Goal: Task Accomplishment & Management: Manage account settings

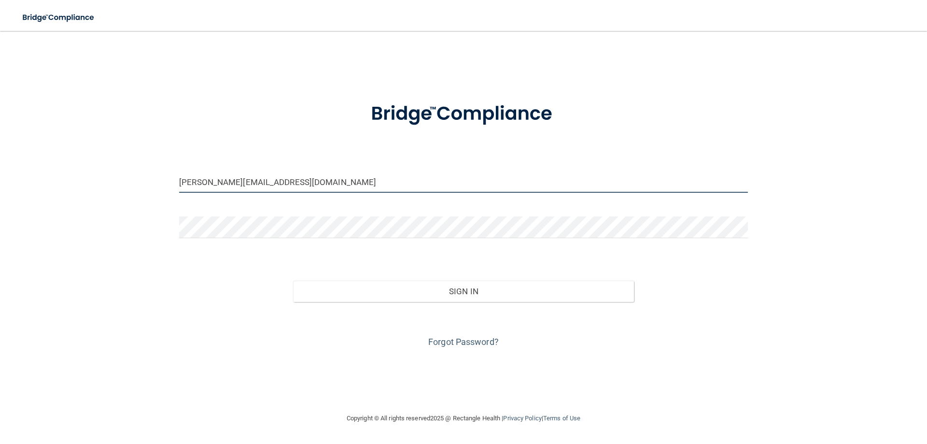
drag, startPoint x: 300, startPoint y: 185, endPoint x: 90, endPoint y: 180, distance: 209.7
click at [90, 180] on div "[PERSON_NAME][EMAIL_ADDRESS][DOMAIN_NAME] Invalid email/password. You don't hav…" at bounding box center [463, 222] width 889 height 362
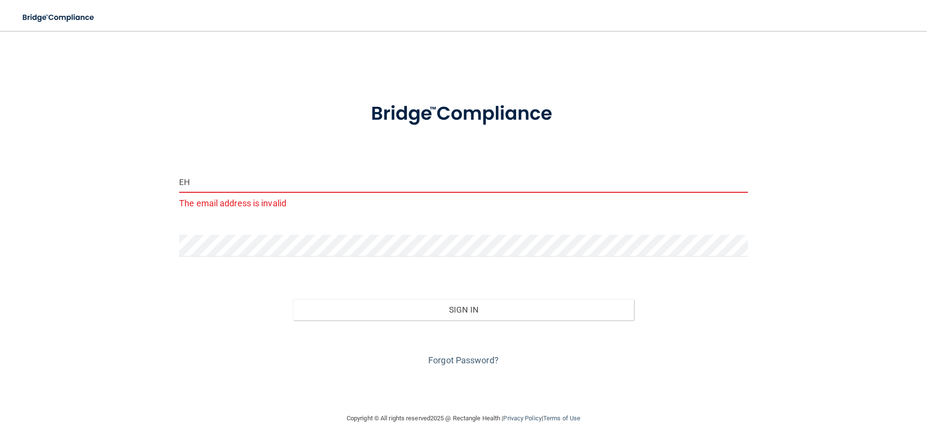
type input "E"
type input "[EMAIL_ADDRESS][DOMAIN_NAME]"
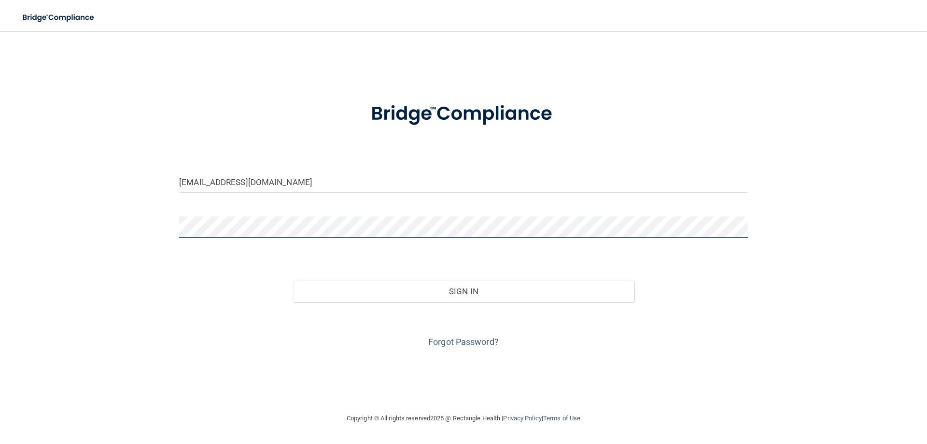
click at [293, 281] on button "Sign In" at bounding box center [463, 291] width 341 height 21
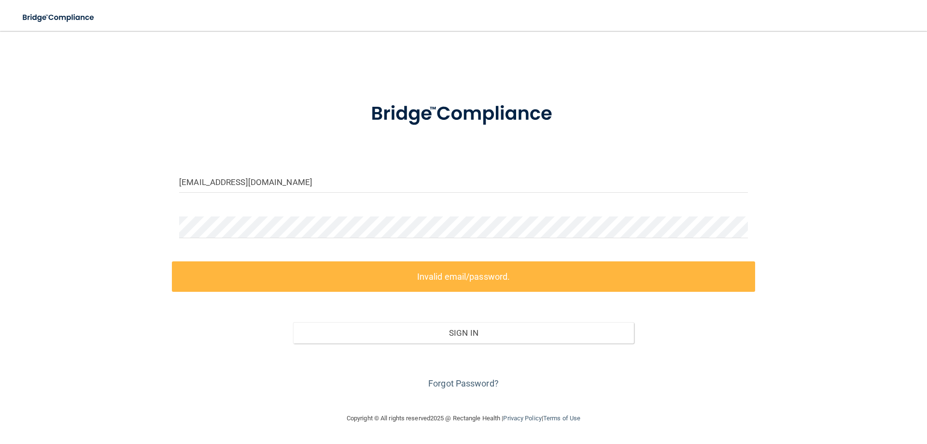
click at [719, 288] on label "Invalid email/password." at bounding box center [463, 276] width 583 height 30
click at [28, 224] on div "[EMAIL_ADDRESS][DOMAIN_NAME] Invalid email/password. You don't have permission …" at bounding box center [463, 222] width 889 height 362
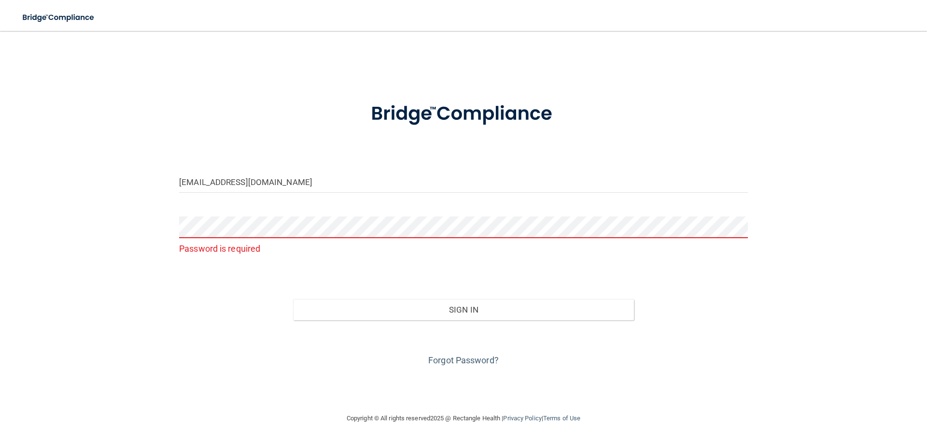
click at [128, 301] on div "[EMAIL_ADDRESS][DOMAIN_NAME] Password is required Invalid email/password. You d…" at bounding box center [463, 222] width 889 height 362
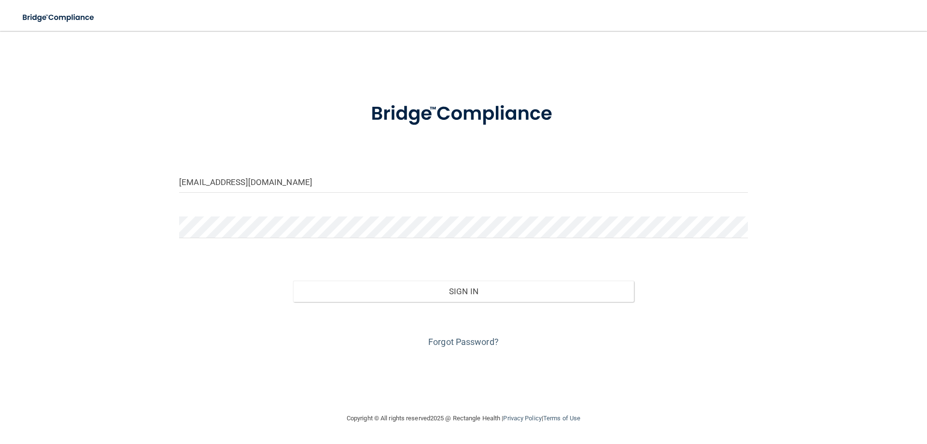
click at [181, 296] on div "Sign In" at bounding box center [463, 281] width 583 height 41
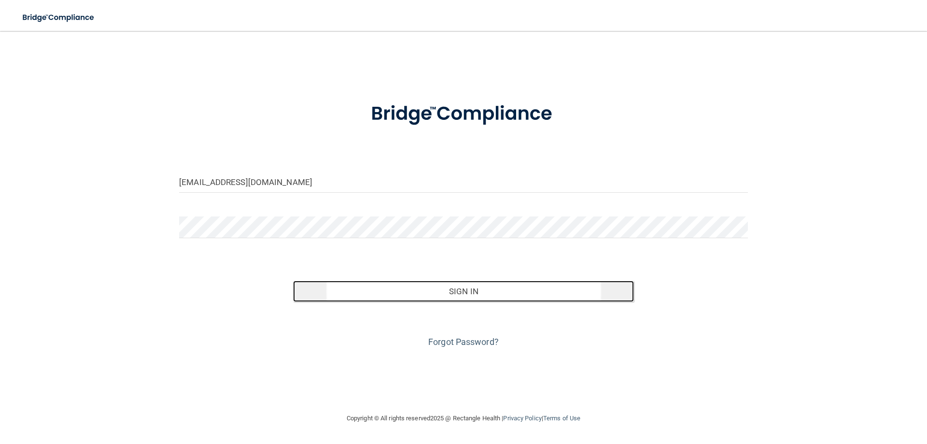
click at [430, 289] on button "Sign In" at bounding box center [463, 291] width 341 height 21
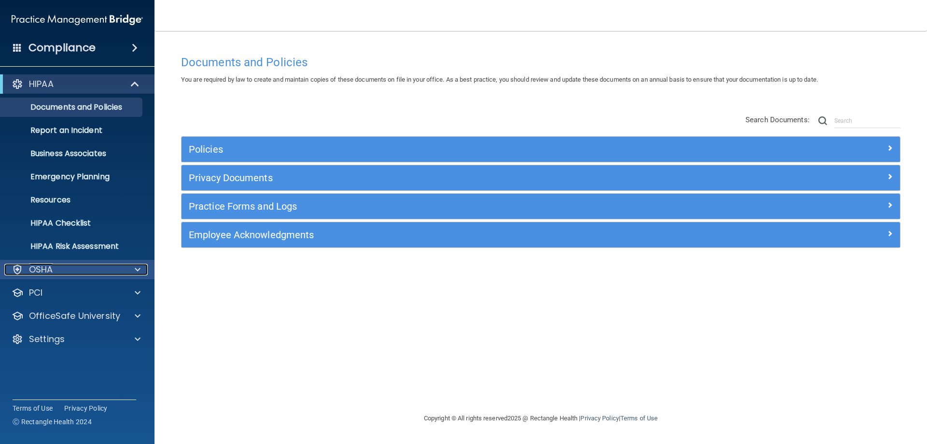
click at [145, 269] on div at bounding box center [136, 270] width 24 height 12
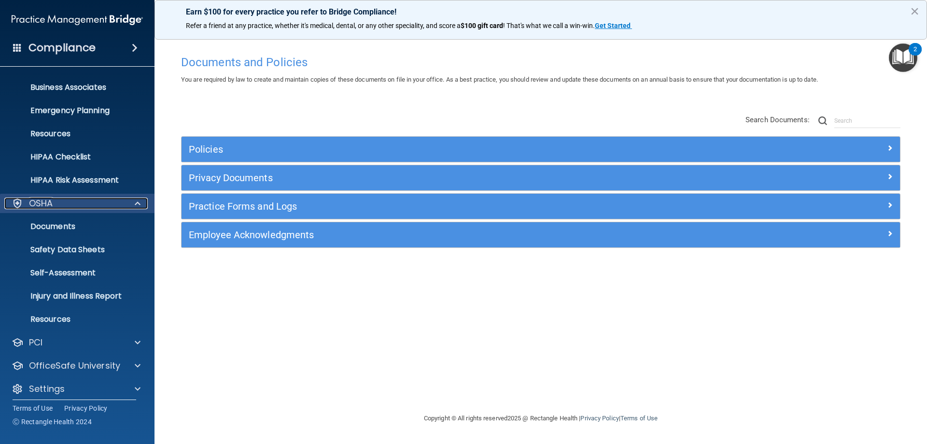
scroll to position [73, 0]
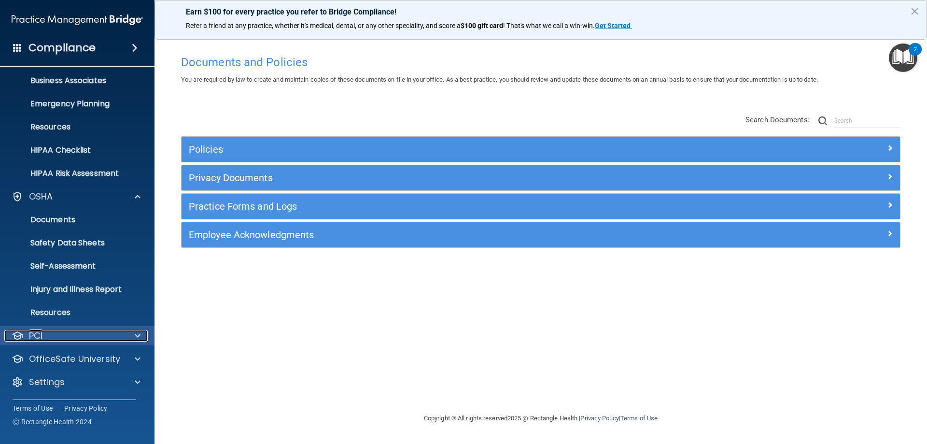
click at [141, 334] on div at bounding box center [136, 336] width 24 height 12
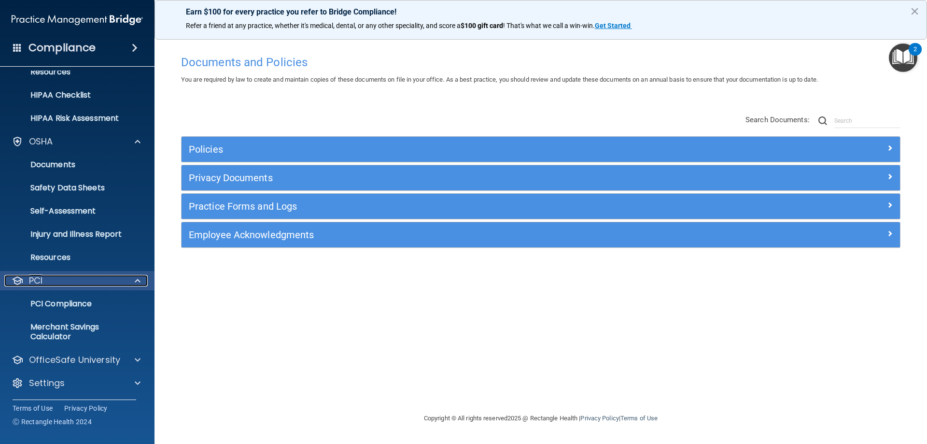
scroll to position [129, 0]
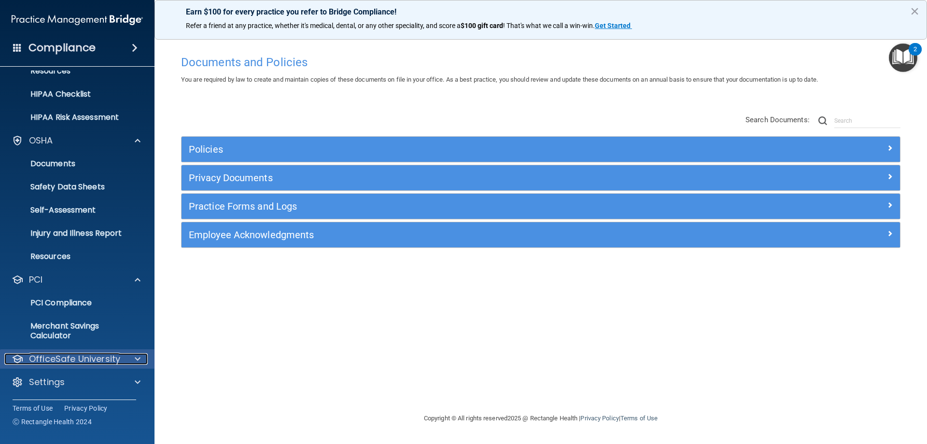
click at [138, 356] on span at bounding box center [138, 359] width 6 height 12
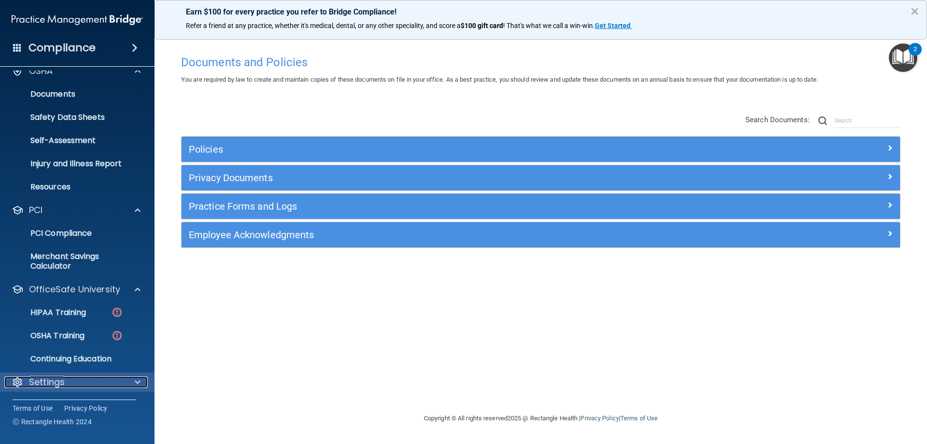
click at [137, 379] on span at bounding box center [138, 382] width 6 height 12
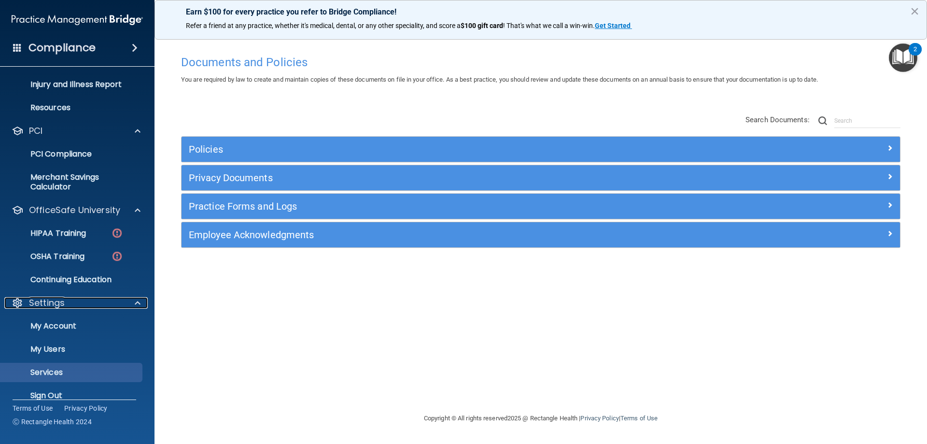
scroll to position [291, 0]
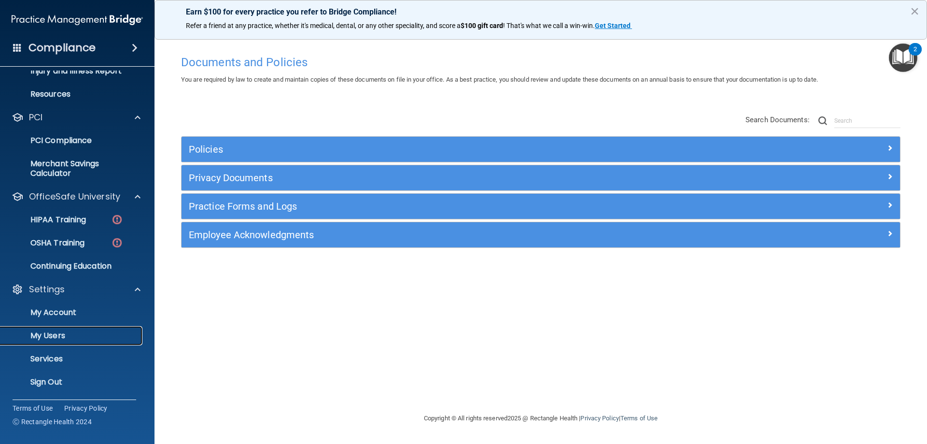
click at [76, 338] on p "My Users" at bounding box center [72, 336] width 132 height 10
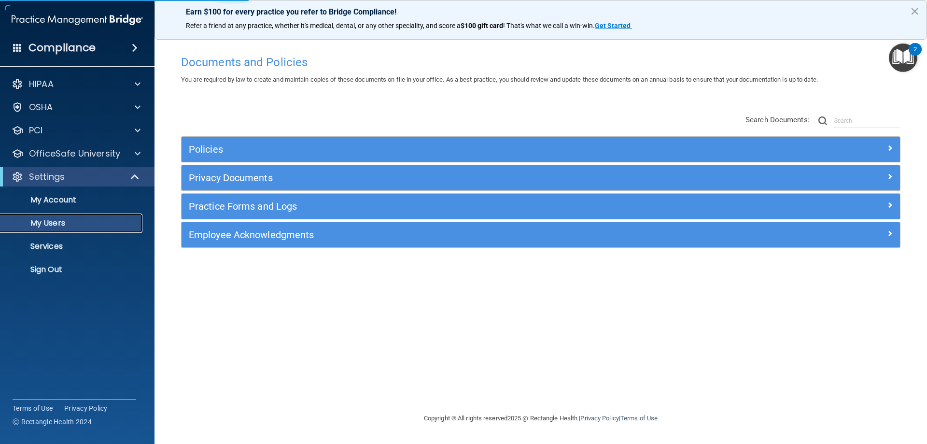
select select "20"
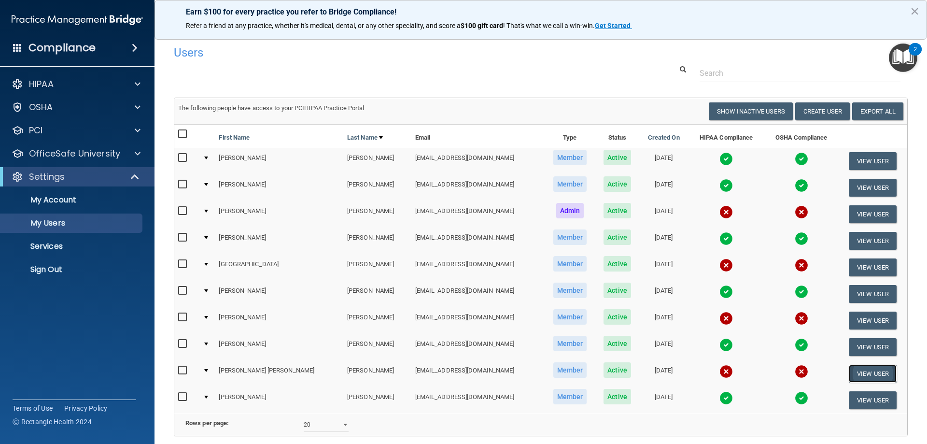
click at [861, 371] on button "View User" at bounding box center [873, 374] width 48 height 18
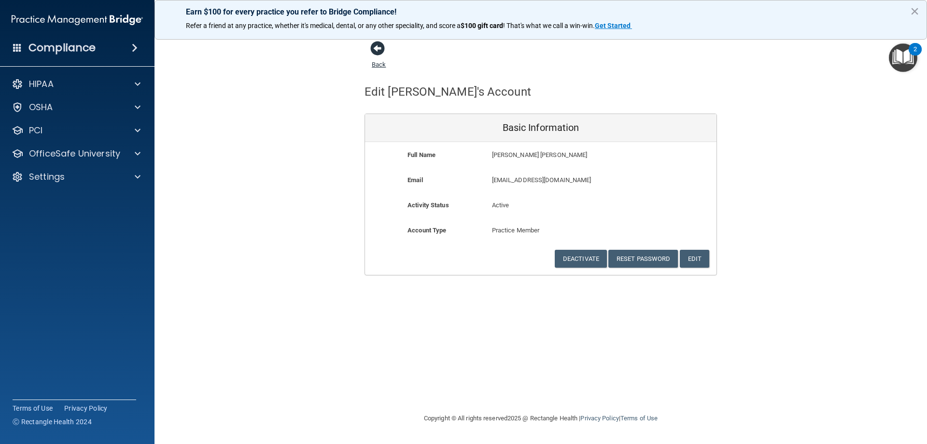
click at [377, 47] on span at bounding box center [377, 48] width 14 height 14
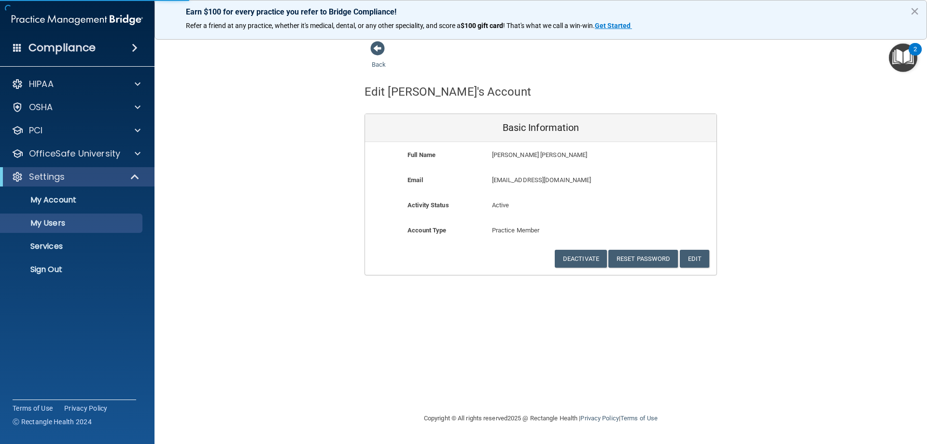
select select "20"
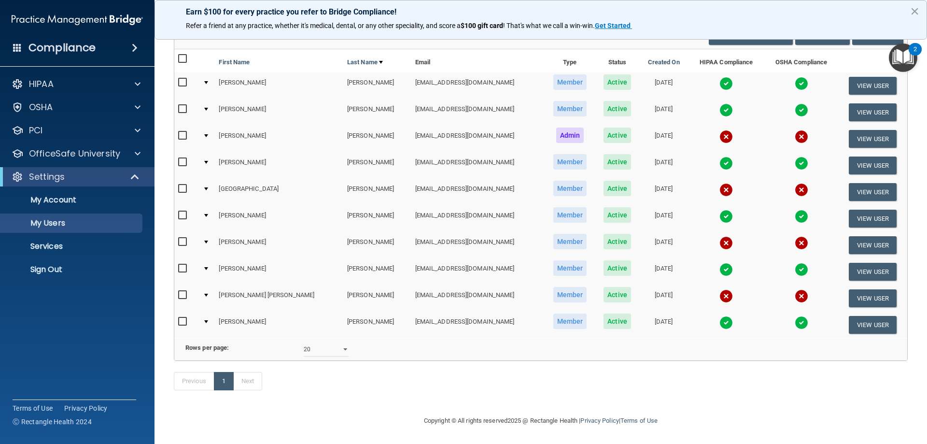
scroll to position [90, 0]
click at [180, 291] on input "checkbox" at bounding box center [183, 295] width 11 height 8
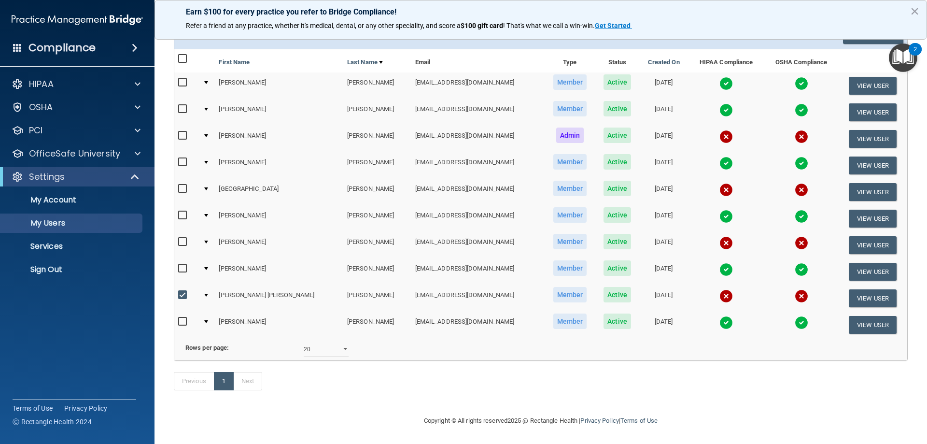
scroll to position [91, 0]
click at [184, 291] on input "checkbox" at bounding box center [183, 295] width 11 height 8
checkbox input "false"
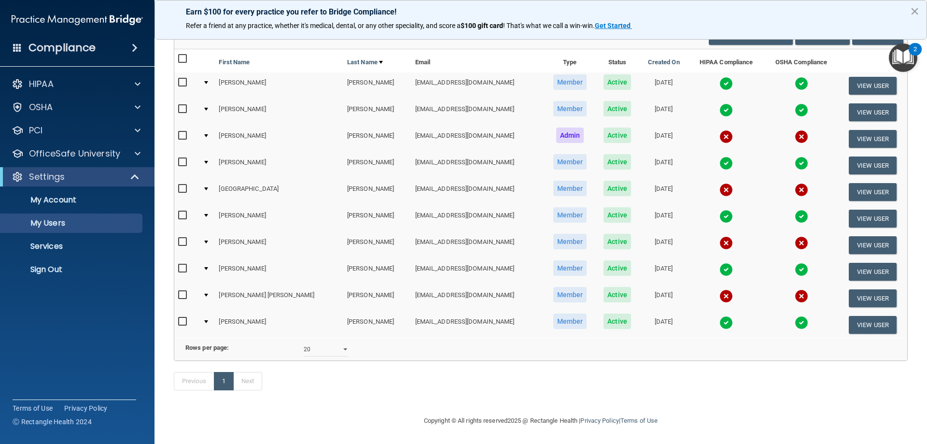
drag, startPoint x: 524, startPoint y: 283, endPoint x: 589, endPoint y: 279, distance: 64.8
click at [553, 287] on span "Member" at bounding box center [570, 294] width 34 height 15
drag, startPoint x: 598, startPoint y: 280, endPoint x: 705, endPoint y: 280, distance: 106.7
click at [639, 285] on td "[DATE]" at bounding box center [663, 298] width 49 height 27
drag, startPoint x: 702, startPoint y: 282, endPoint x: 782, endPoint y: 276, distance: 80.9
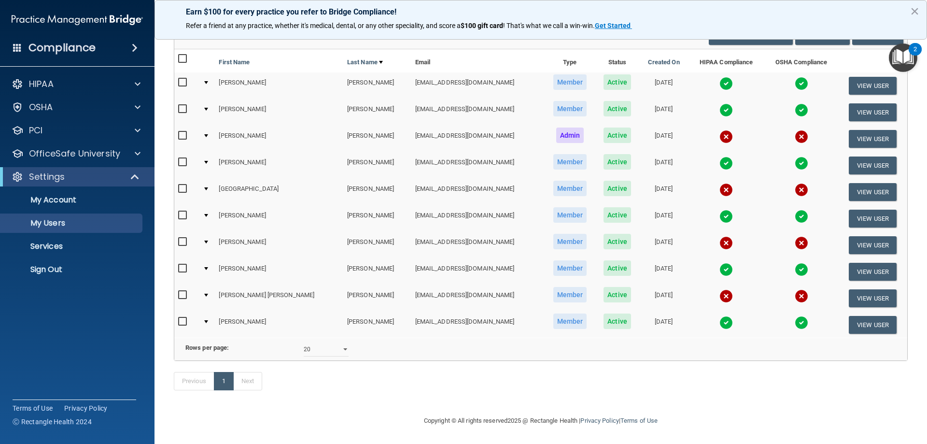
click at [720, 289] on img at bounding box center [727, 296] width 14 height 14
click at [795, 292] on img at bounding box center [802, 296] width 14 height 14
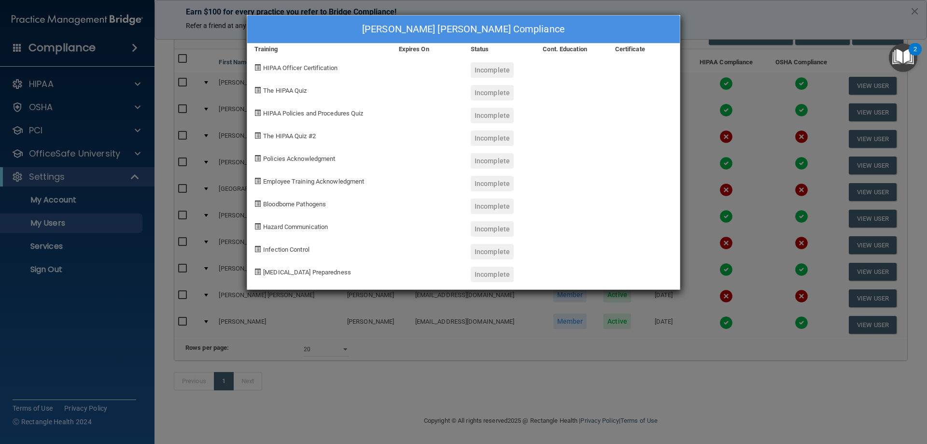
click at [419, 207] on div at bounding box center [428, 202] width 72 height 23
click at [918, 51] on div "2" at bounding box center [915, 49] width 13 height 13
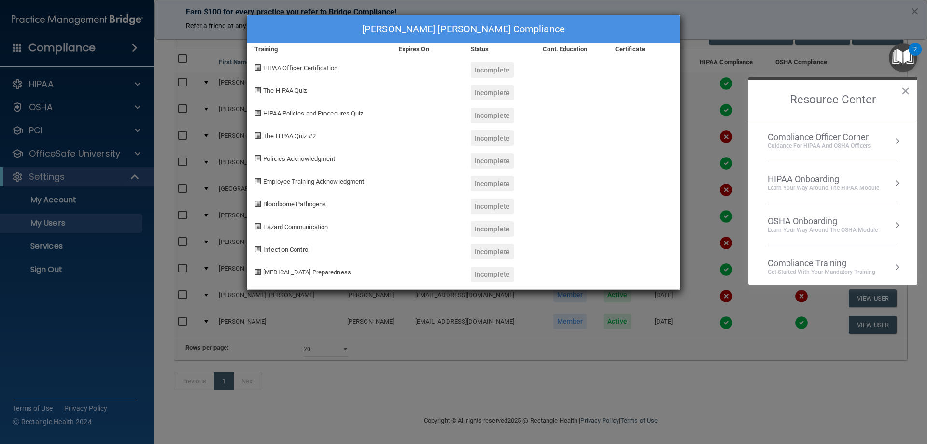
click at [734, 348] on div "[PERSON_NAME] [PERSON_NAME] Compliance Training Expires On Status Cont. Educati…" at bounding box center [463, 222] width 927 height 444
click at [403, 108] on div at bounding box center [428, 111] width 72 height 23
drag, startPoint x: 554, startPoint y: 41, endPoint x: 188, endPoint y: 17, distance: 366.8
click at [393, 22] on div "[PERSON_NAME] [PERSON_NAME] Compliance" at bounding box center [463, 29] width 433 height 28
click at [86, 231] on div "[PERSON_NAME] [PERSON_NAME] Compliance Training Expires On Status Cont. Educati…" at bounding box center [463, 222] width 927 height 444
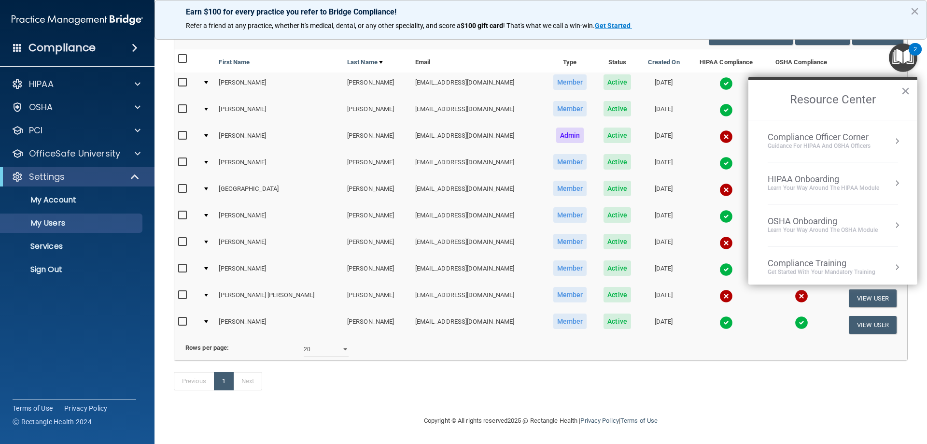
click at [208, 294] on div at bounding box center [206, 295] width 4 height 3
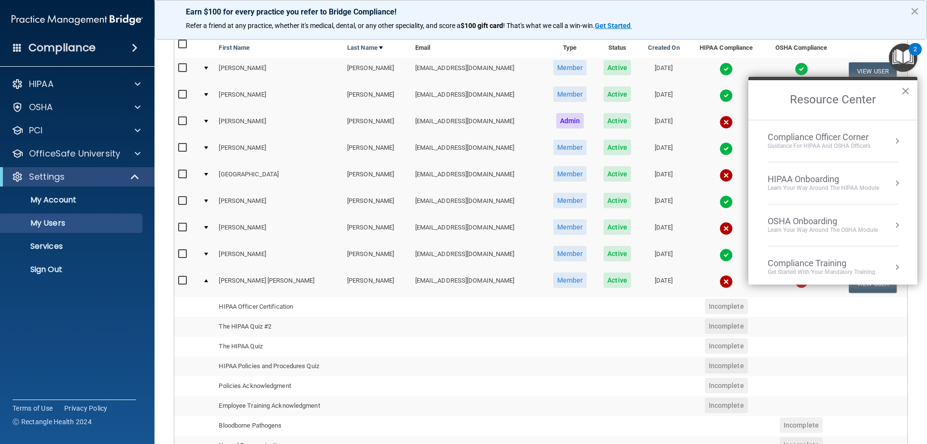
click at [906, 89] on button "×" at bounding box center [905, 90] width 9 height 15
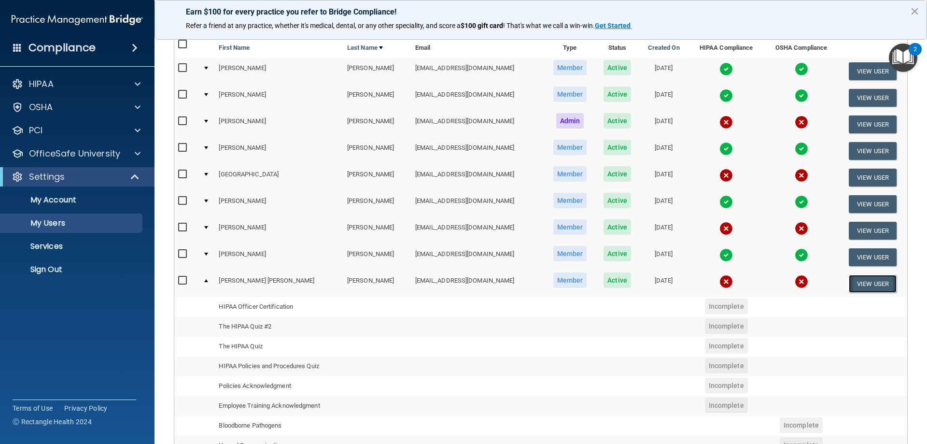
click at [849, 285] on button "View User" at bounding box center [873, 284] width 48 height 18
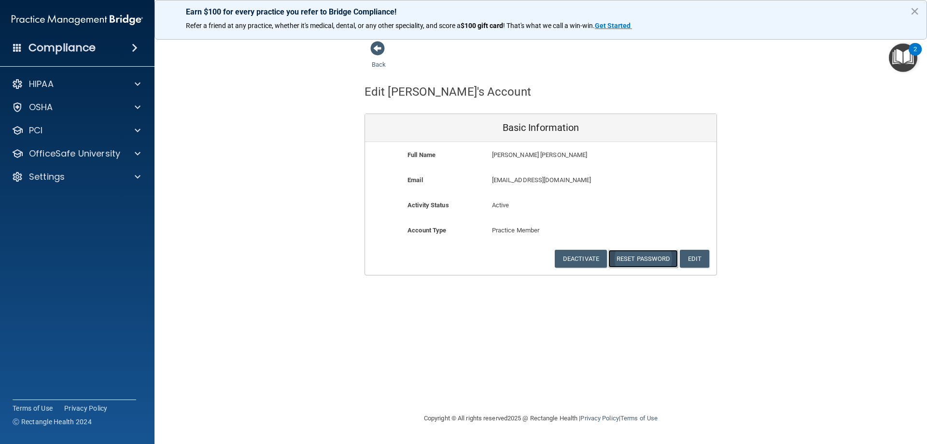
click at [655, 260] on button "Reset Password" at bounding box center [644, 259] width 70 height 18
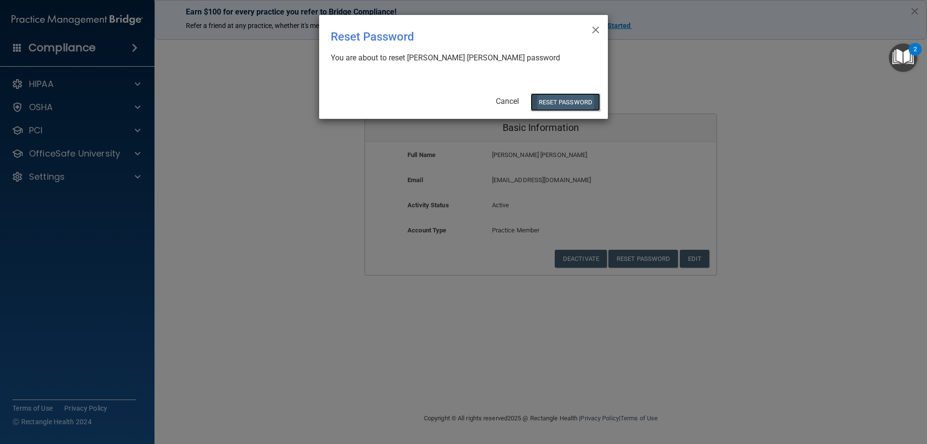
click at [552, 104] on button "Reset Password" at bounding box center [566, 102] width 70 height 18
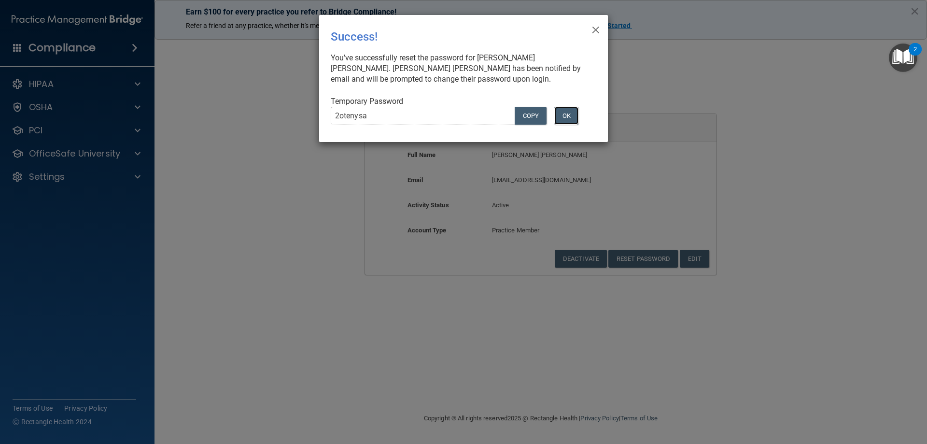
click at [571, 119] on button "OK" at bounding box center [566, 116] width 24 height 18
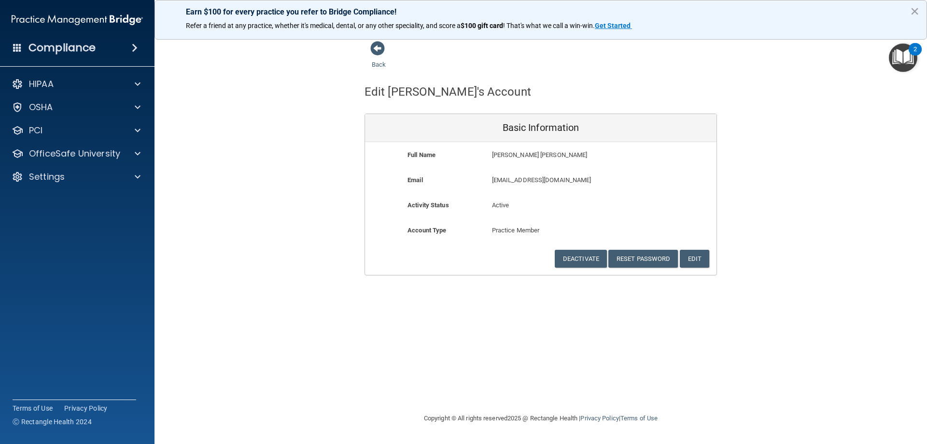
click at [368, 52] on div "Back" at bounding box center [394, 56] width 59 height 30
click at [374, 52] on span at bounding box center [377, 48] width 14 height 14
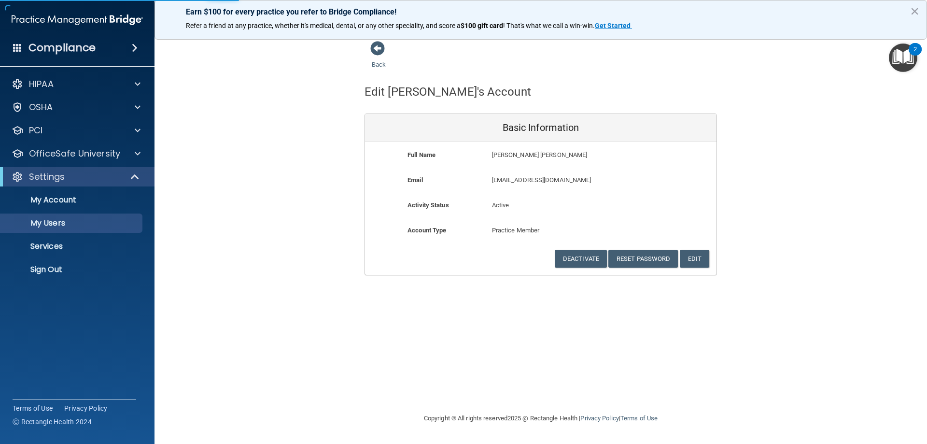
select select "20"
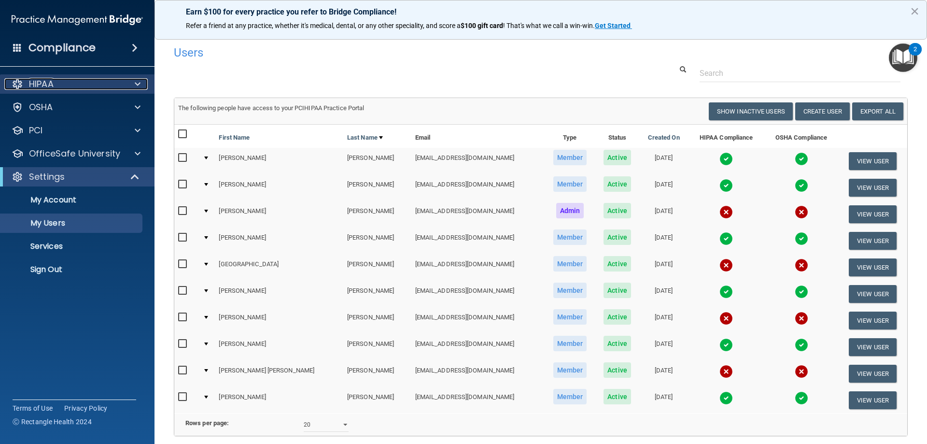
click at [74, 85] on div "HIPAA" at bounding box center [64, 84] width 120 height 12
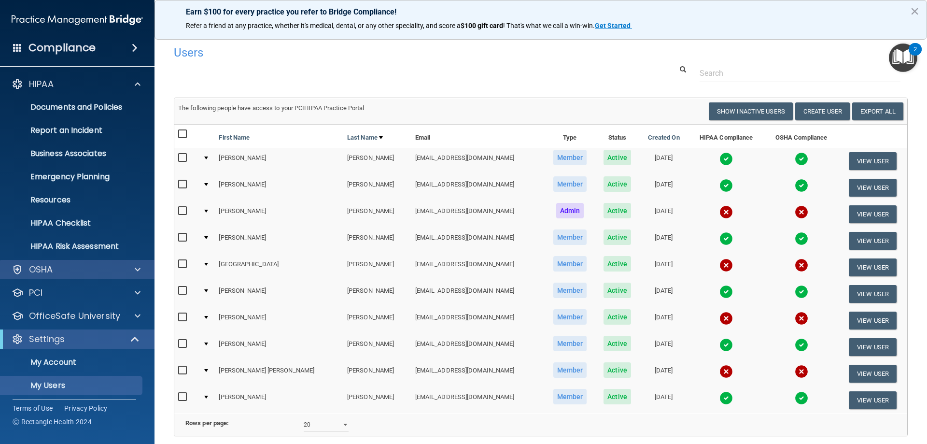
click at [141, 277] on div "OSHA" at bounding box center [77, 269] width 155 height 19
